Goal: Task Accomplishment & Management: Manage account settings

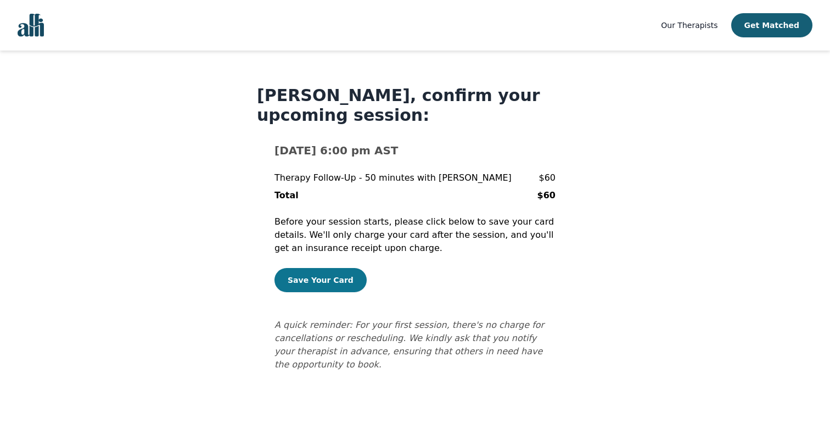
click at [328, 275] on button "Save Your Card" at bounding box center [321, 280] width 92 height 24
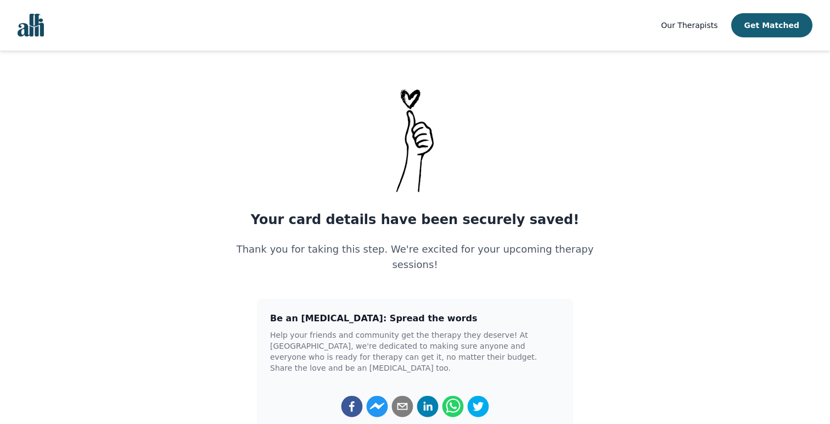
click at [39, 21] on img "Global" at bounding box center [31, 25] width 26 height 23
